Goal: Task Accomplishment & Management: Use online tool/utility

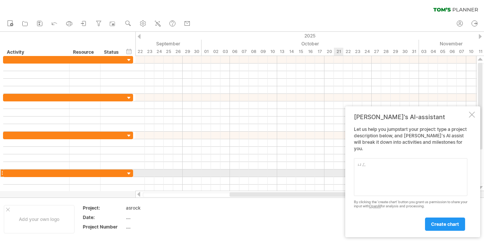
type textarea "永"
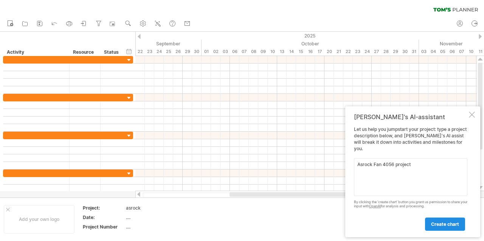
type textarea "Asrock Fan 4056 project"
click at [449, 220] on link "create chart" at bounding box center [445, 224] width 40 height 13
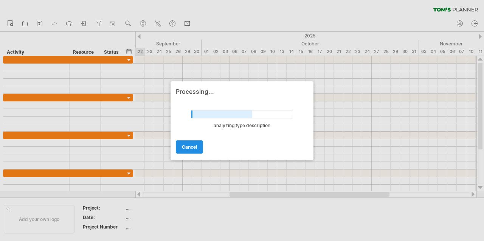
click at [197, 144] on link "cancel" at bounding box center [189, 146] width 27 height 13
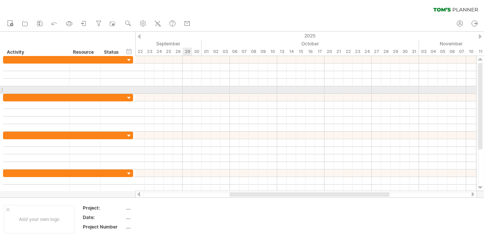
click at [189, 87] on div at bounding box center [305, 90] width 341 height 8
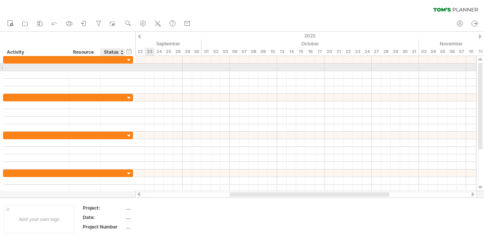
click at [102, 70] on div at bounding box center [113, 67] width 25 height 7
click at [43, 70] on div at bounding box center [36, 67] width 58 height 7
click at [43, 70] on input "text" at bounding box center [36, 67] width 58 height 7
type input "*"
type input "**********"
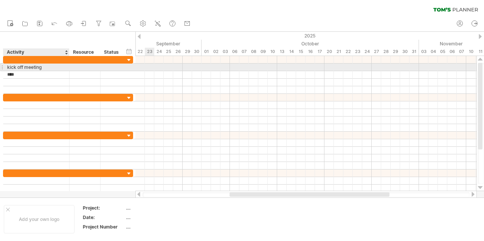
type input "**"
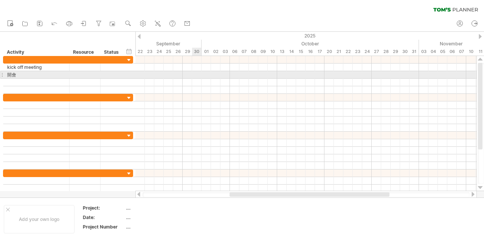
click at [194, 75] on div at bounding box center [305, 75] width 341 height 8
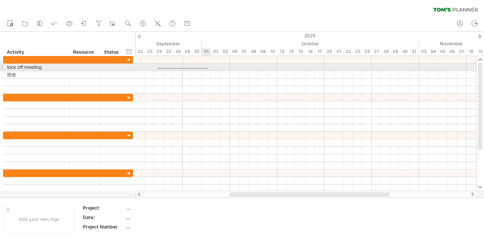
drag, startPoint x: 157, startPoint y: 68, endPoint x: 208, endPoint y: 68, distance: 51.1
click at [208, 68] on div at bounding box center [305, 68] width 341 height 8
drag, startPoint x: 159, startPoint y: 66, endPoint x: 205, endPoint y: 68, distance: 45.8
click at [205, 68] on div at bounding box center [305, 68] width 341 height 8
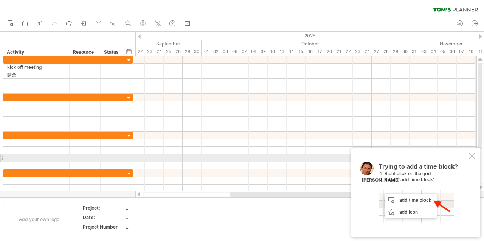
click at [473, 156] on div at bounding box center [472, 156] width 6 height 6
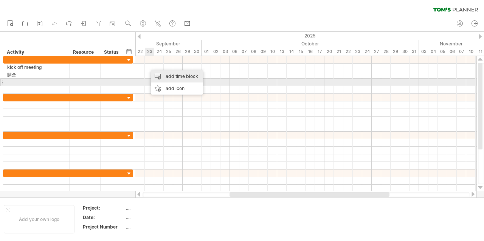
click at [177, 81] on div "add time block" at bounding box center [177, 76] width 52 height 12
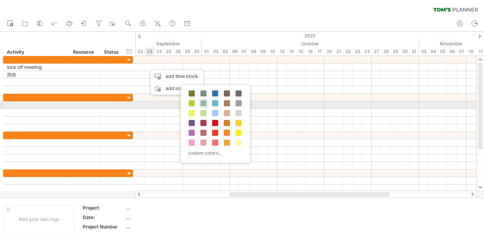
click at [201, 101] on span at bounding box center [204, 103] width 6 height 6
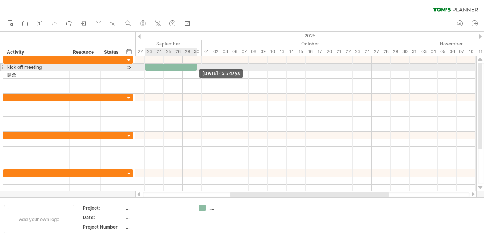
drag, startPoint x: 154, startPoint y: 68, endPoint x: 197, endPoint y: 68, distance: 42.8
click at [197, 68] on span at bounding box center [197, 67] width 3 height 7
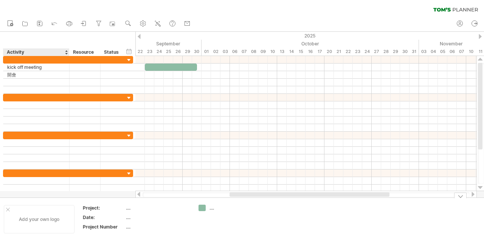
click at [48, 218] on div "Add your own logo" at bounding box center [39, 219] width 71 height 28
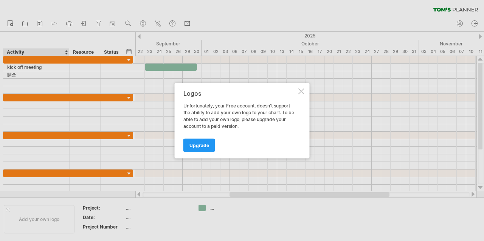
click at [305, 92] on div "Logos Unfortunately, your Free account, doesn't support the ability to add your…" at bounding box center [242, 120] width 135 height 75
click at [299, 89] on div at bounding box center [301, 91] width 6 height 6
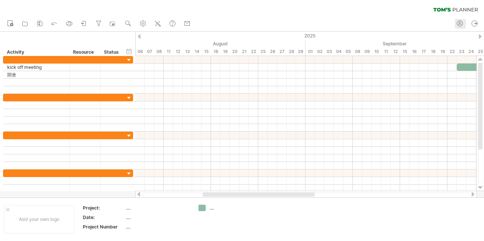
click at [459, 21] on circle at bounding box center [460, 24] width 6 height 6
click at [462, 20] on icon at bounding box center [460, 24] width 8 height 8
click at [476, 26] on circle at bounding box center [475, 24] width 6 height 6
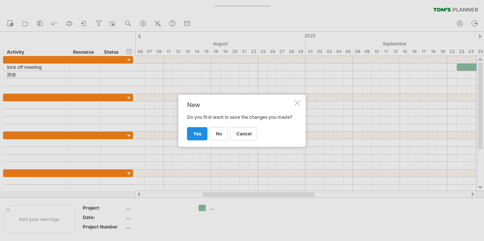
click at [196, 137] on span "yes" at bounding box center [197, 134] width 8 height 6
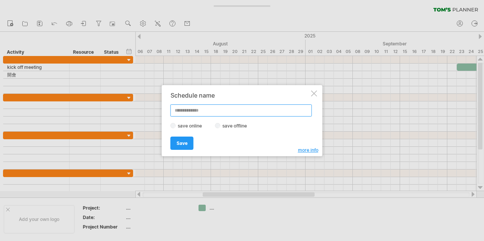
type input "**********"
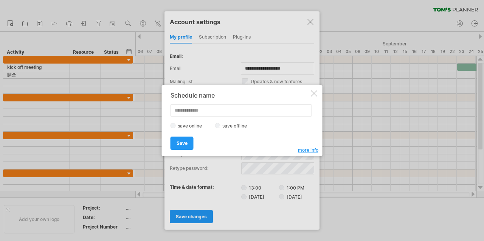
click at [314, 96] on div at bounding box center [314, 93] width 6 height 6
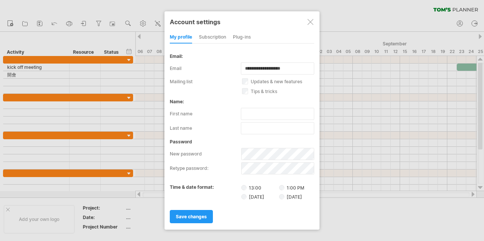
click at [309, 23] on div at bounding box center [311, 22] width 6 height 6
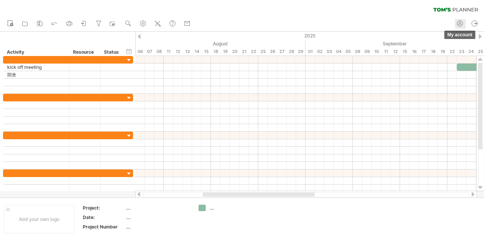
click at [461, 21] on icon at bounding box center [460, 24] width 8 height 8
click at [476, 26] on div "Trying to reach [DOMAIN_NAME] Connected again... 0% clear filter new" at bounding box center [242, 120] width 484 height 241
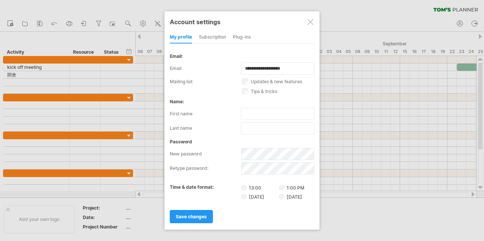
click at [475, 24] on div at bounding box center [242, 120] width 484 height 241
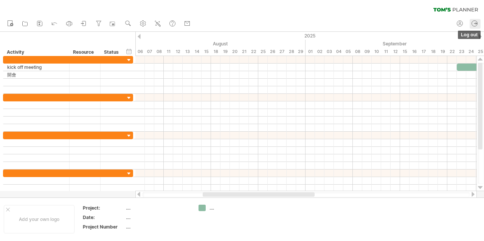
click at [477, 22] on circle at bounding box center [475, 24] width 6 height 6
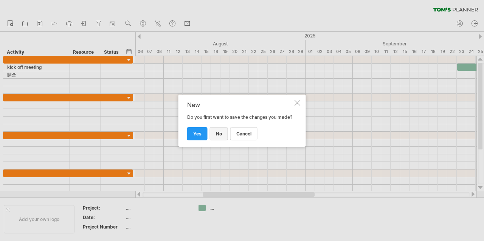
click at [221, 137] on span "no" at bounding box center [219, 134] width 6 height 6
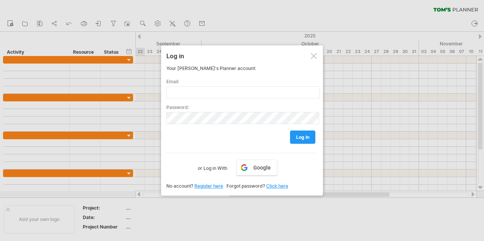
click at [317, 55] on div at bounding box center [314, 56] width 6 height 6
